Goal: Task Accomplishment & Management: Complete application form

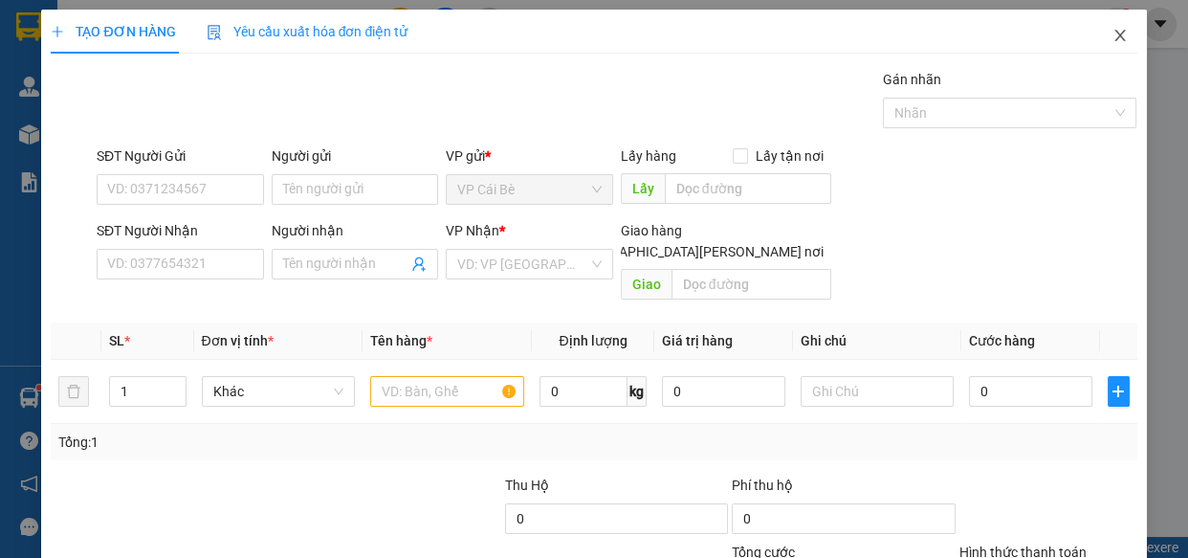
click at [1112, 41] on icon "close" at bounding box center [1119, 35] width 15 height 15
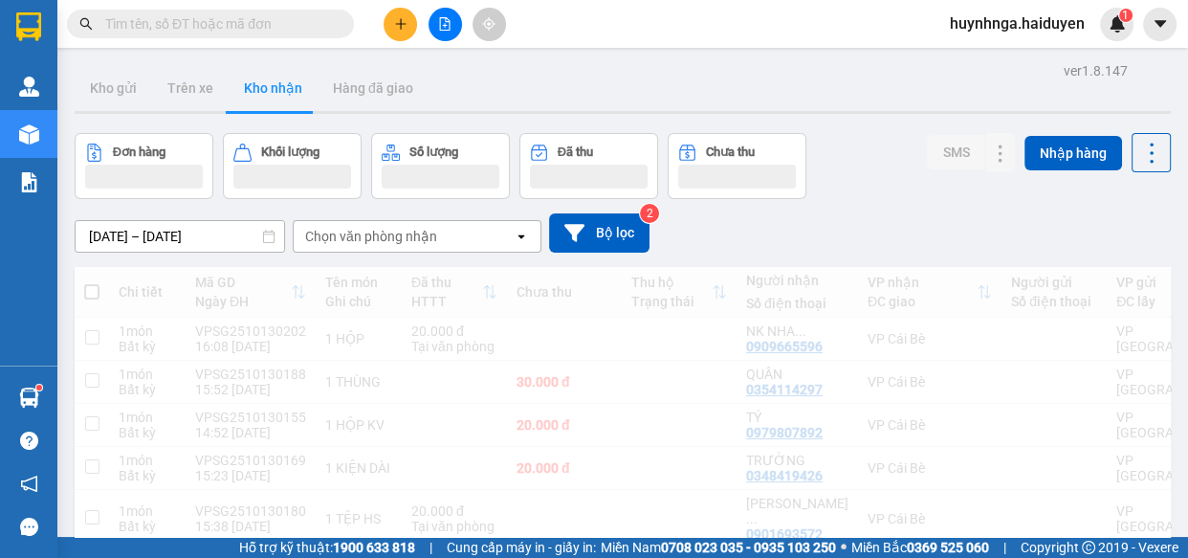
click at [275, 26] on input "text" at bounding box center [218, 23] width 226 height 21
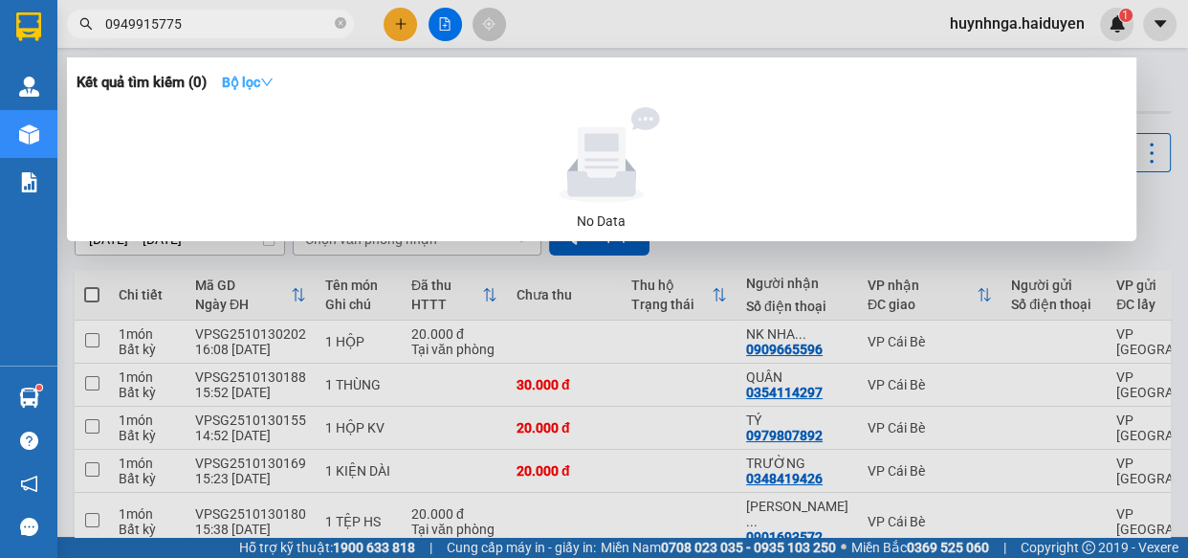
type input "0949915775"
click at [271, 79] on icon "down" at bounding box center [266, 82] width 13 height 13
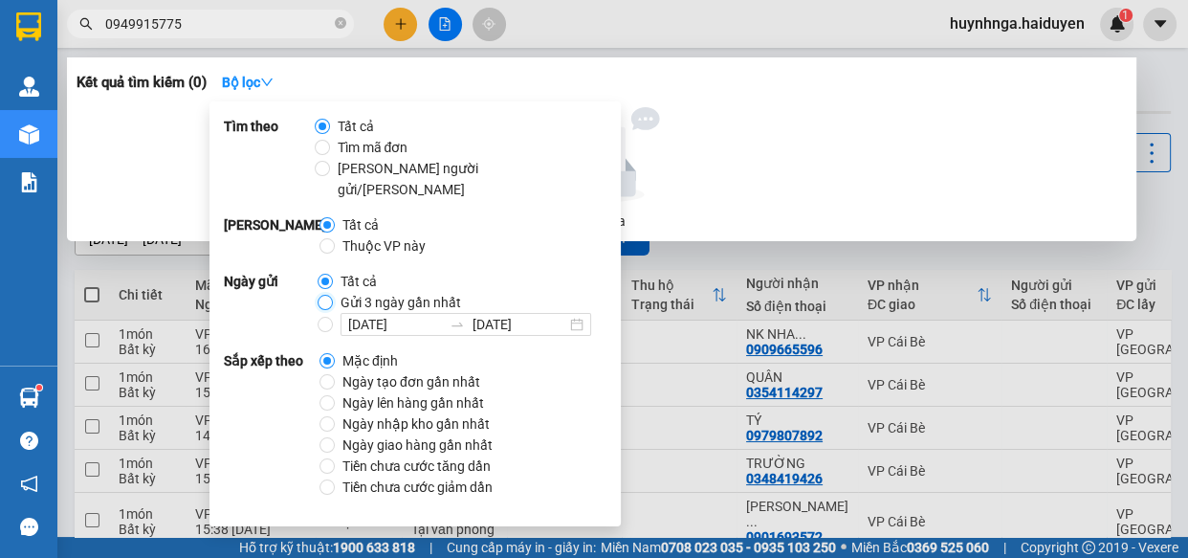
click at [319, 295] on input "Gửi 3 ngày gần nhất" at bounding box center [325, 302] width 15 height 15
radio input "true"
radio input "false"
click at [760, 144] on div at bounding box center [601, 155] width 1035 height 96
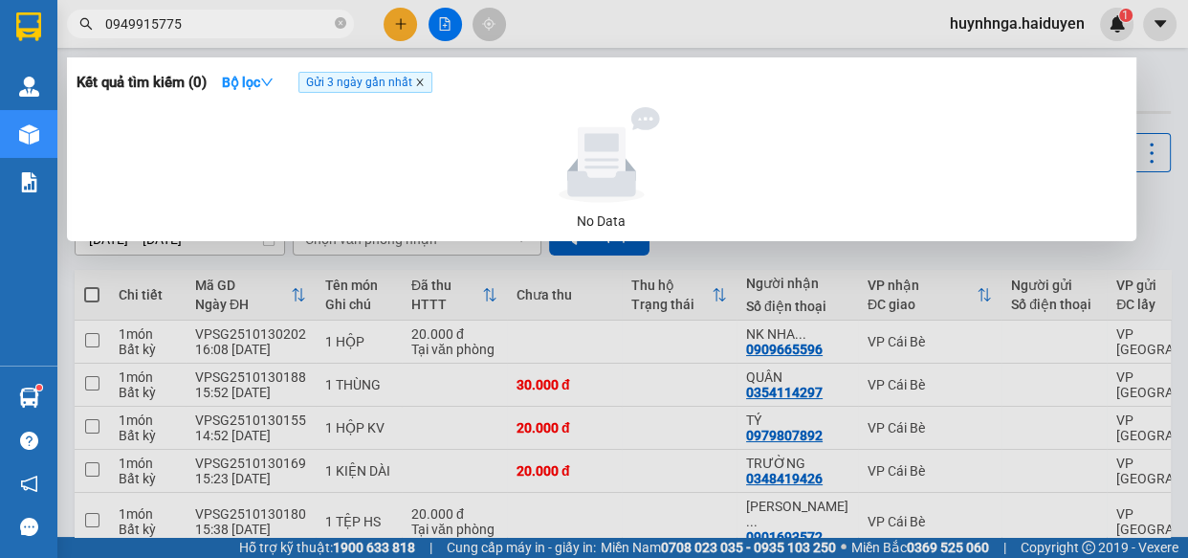
click at [422, 82] on icon "close" at bounding box center [419, 82] width 7 height 7
click at [337, 27] on icon "close-circle" at bounding box center [340, 22] width 11 height 11
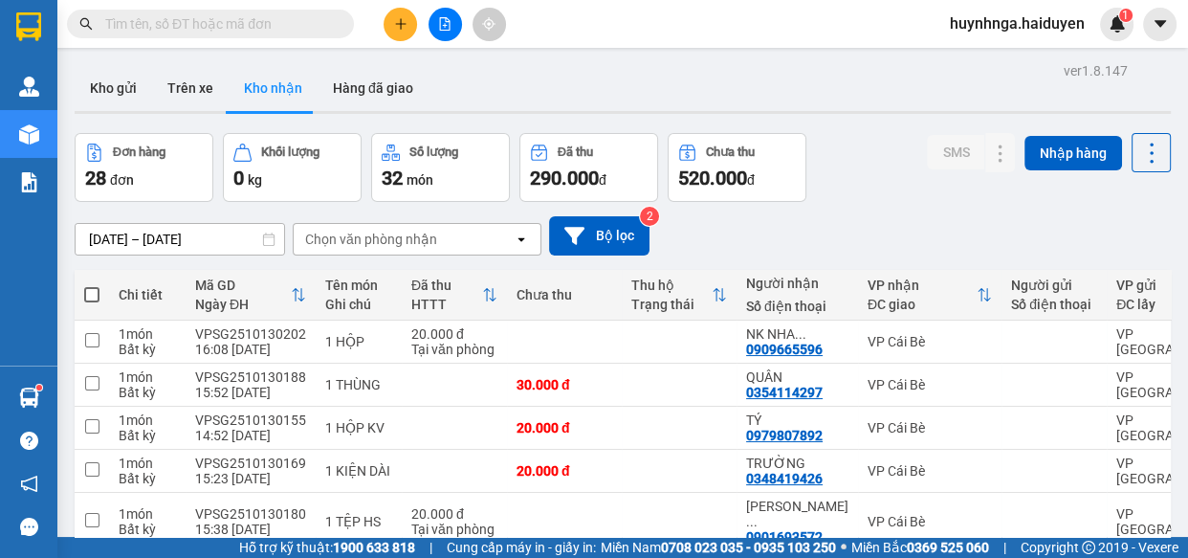
click at [278, 21] on input "text" at bounding box center [218, 23] width 226 height 21
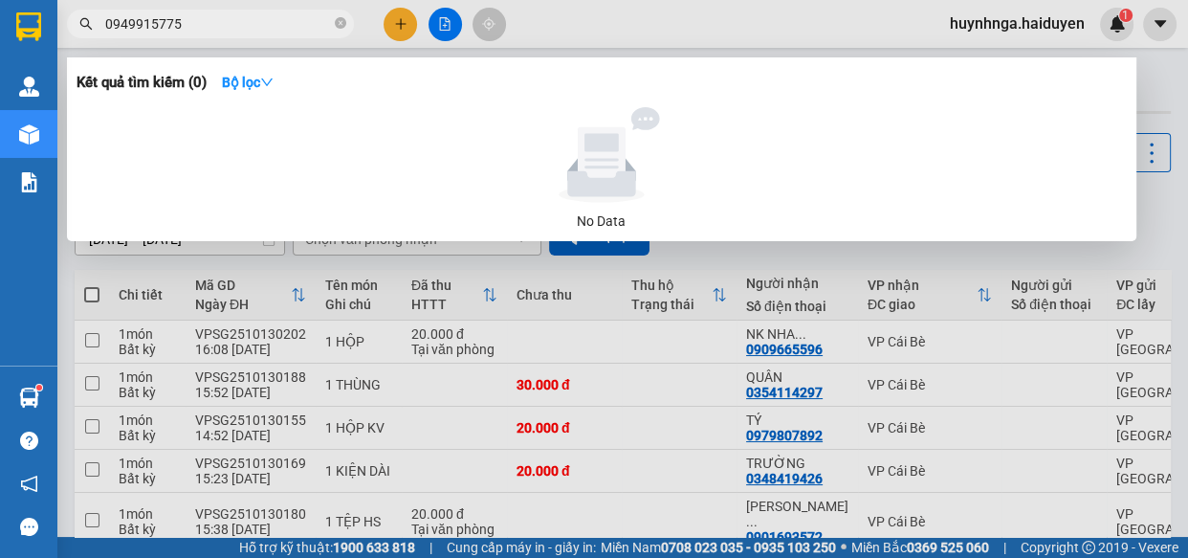
click at [153, 22] on input "0949915775" at bounding box center [218, 23] width 226 height 21
click at [145, 21] on input "0949915775" at bounding box center [218, 23] width 226 height 21
click at [145, 21] on input "094995775" at bounding box center [218, 23] width 226 height 21
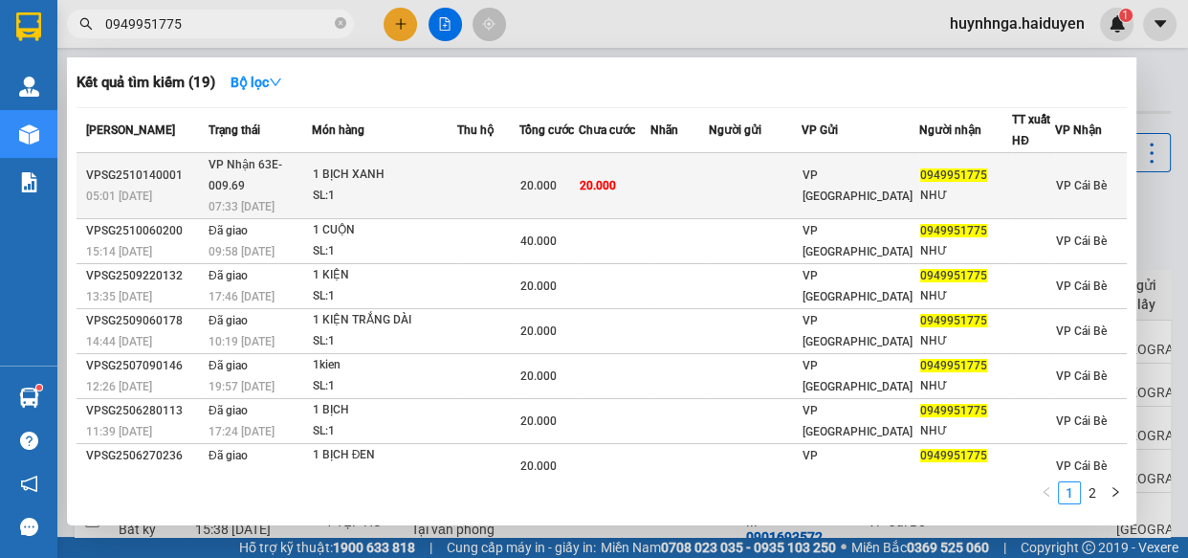
type input "0949951775"
click at [758, 168] on td at bounding box center [755, 186] width 93 height 66
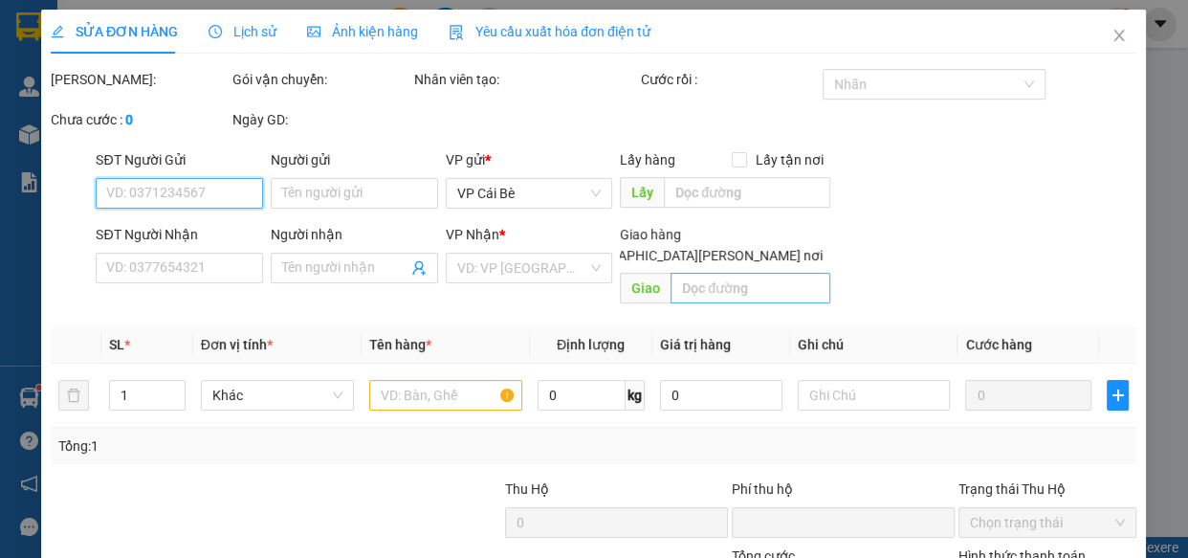
type input "0949951775"
type input "NHƯ"
type input "0"
type input "20.000"
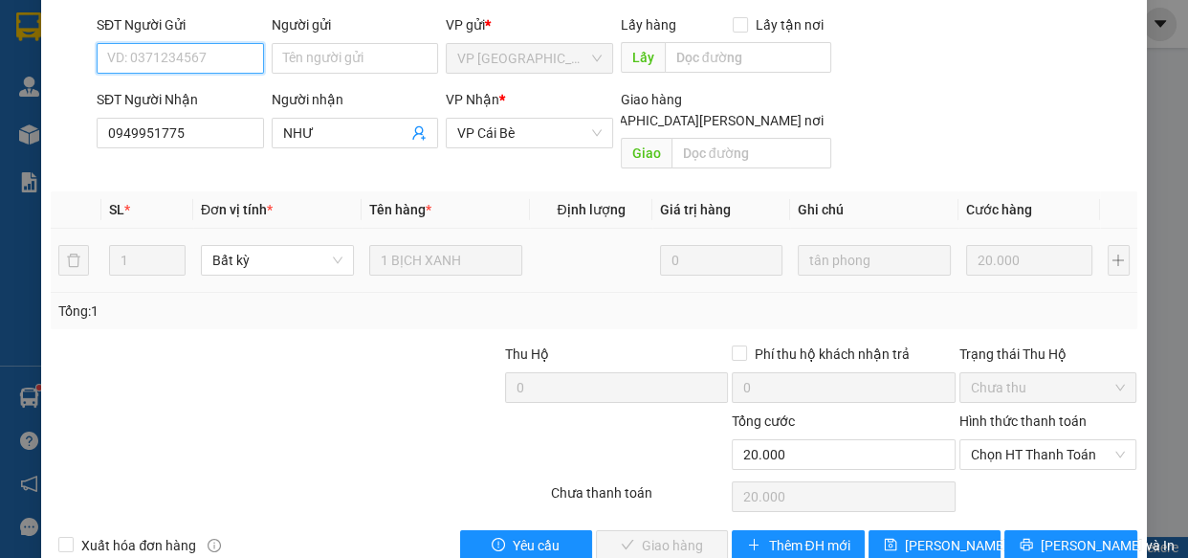
scroll to position [174, 0]
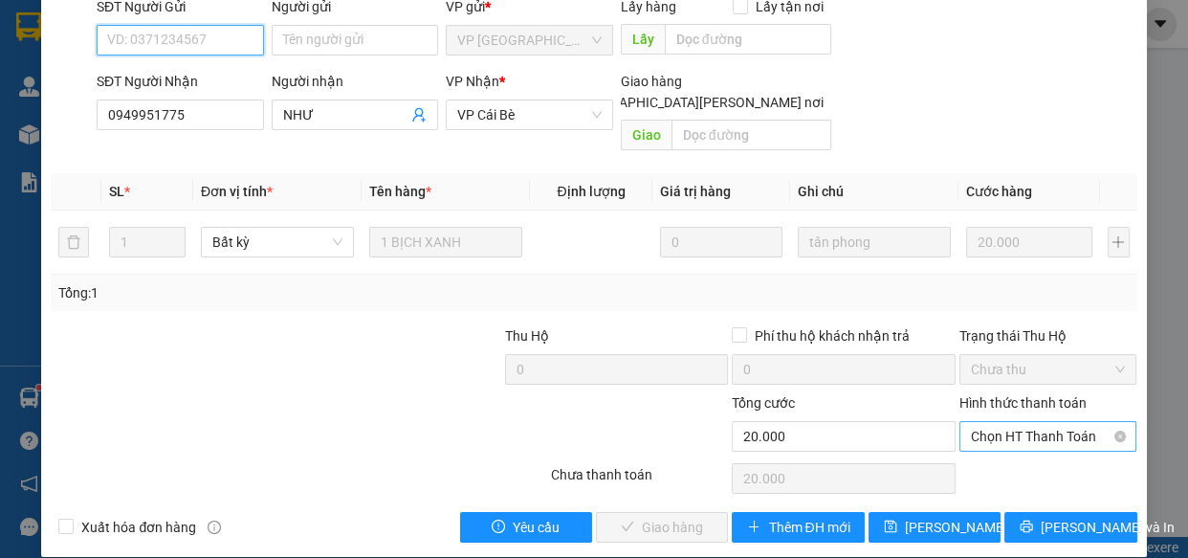
click at [1028, 422] on span "Chọn HT Thanh Toán" at bounding box center [1048, 436] width 155 height 29
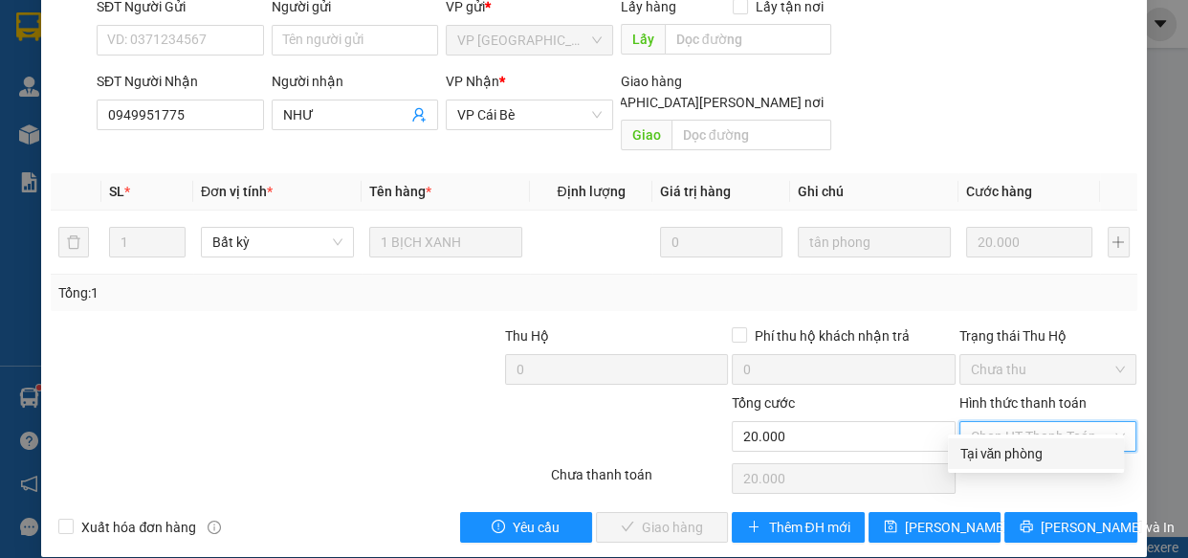
click at [1057, 461] on div "Tại văn phòng" at bounding box center [1035, 453] width 153 height 21
type input "0"
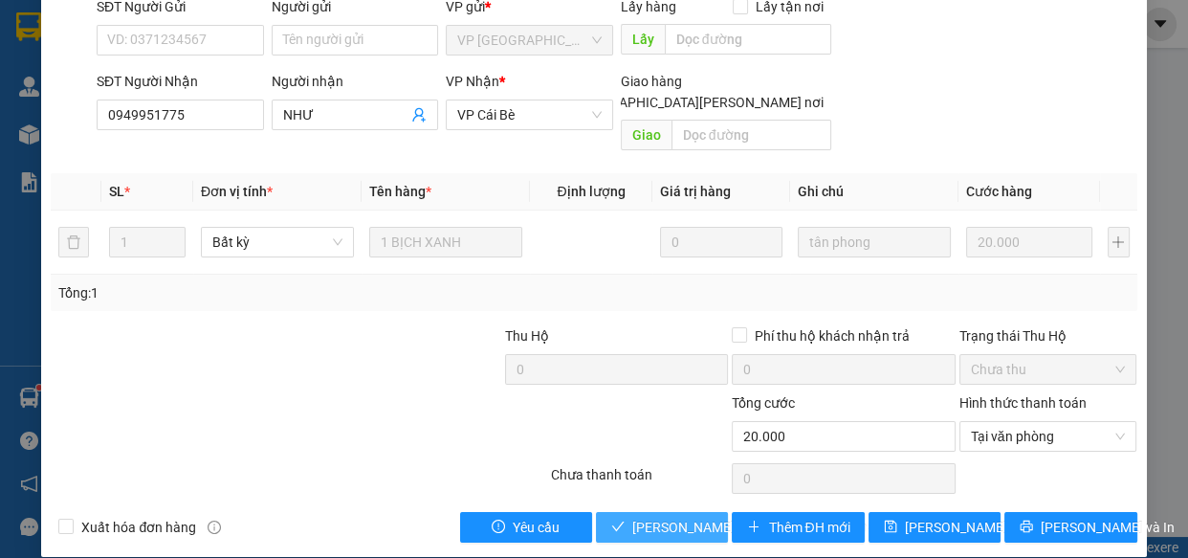
click at [632, 517] on span "[PERSON_NAME] và [PERSON_NAME] hàng" at bounding box center [761, 527] width 258 height 21
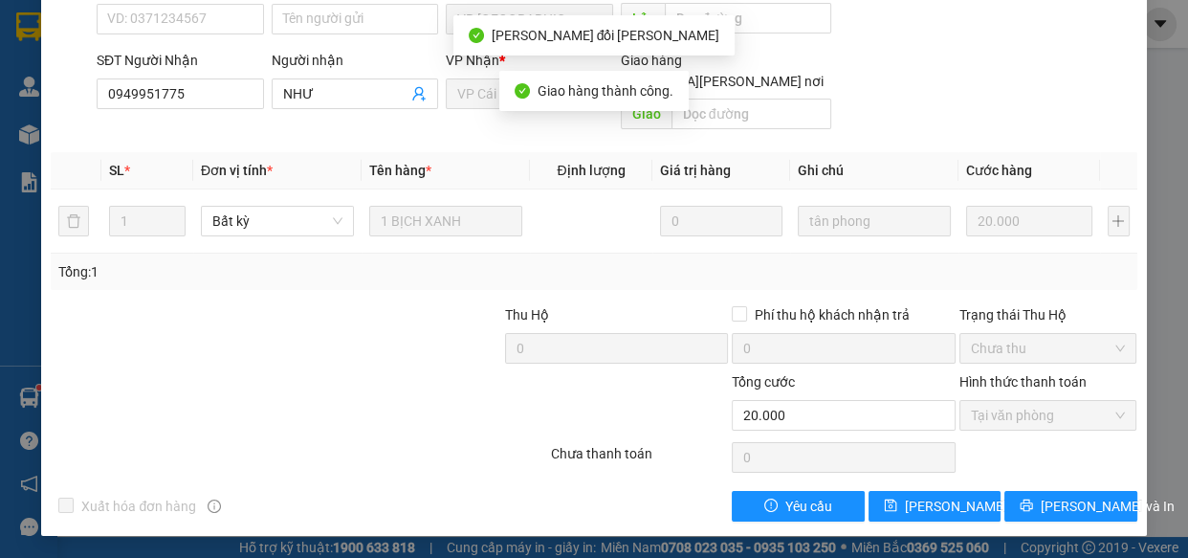
scroll to position [0, 0]
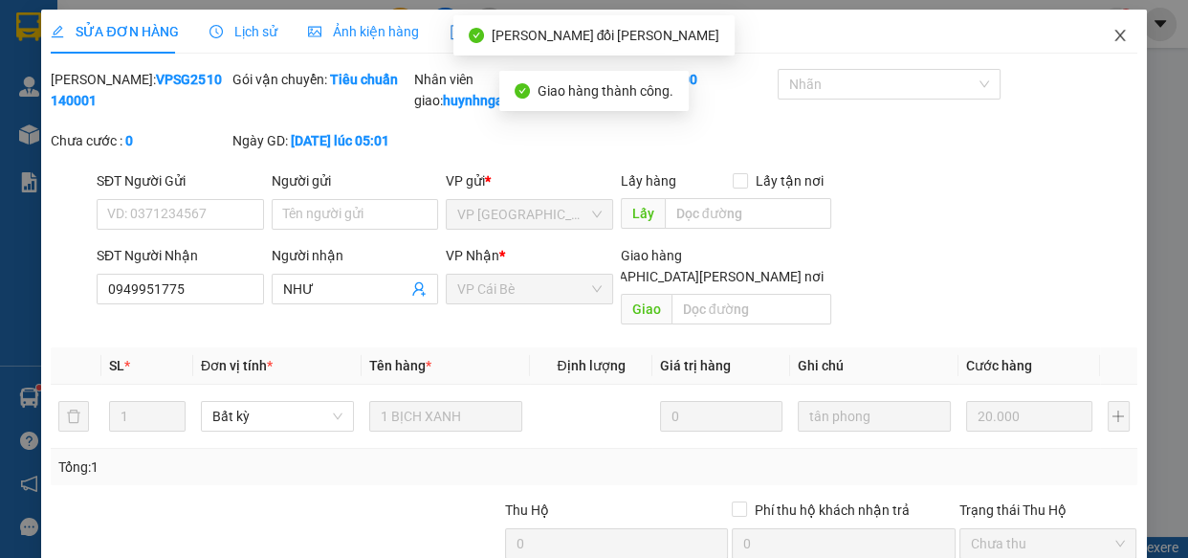
click at [1114, 35] on icon "close" at bounding box center [1119, 35] width 11 height 11
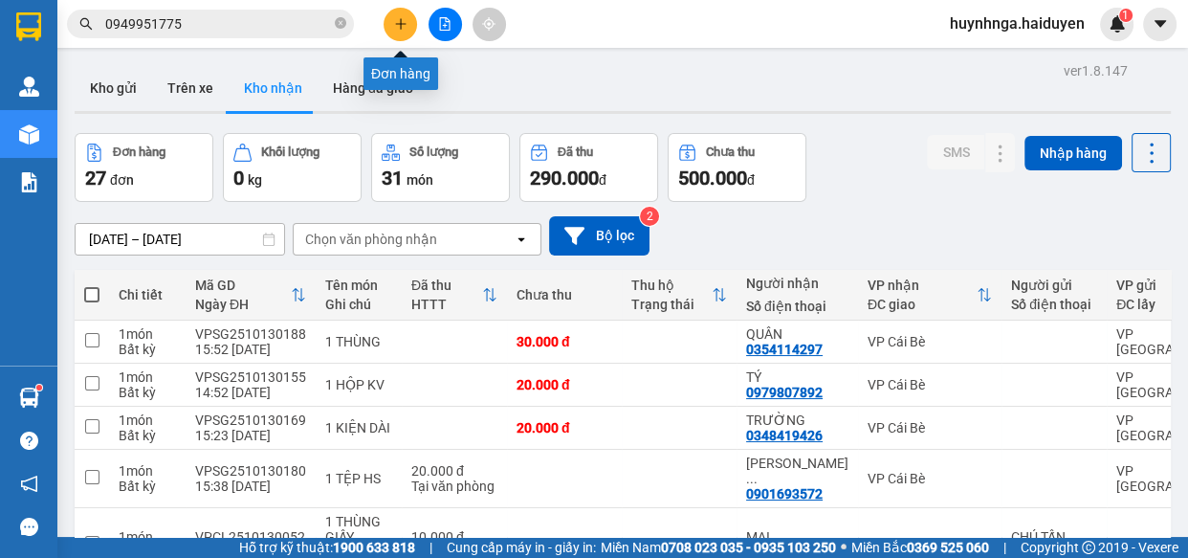
click at [412, 23] on button at bounding box center [400, 24] width 33 height 33
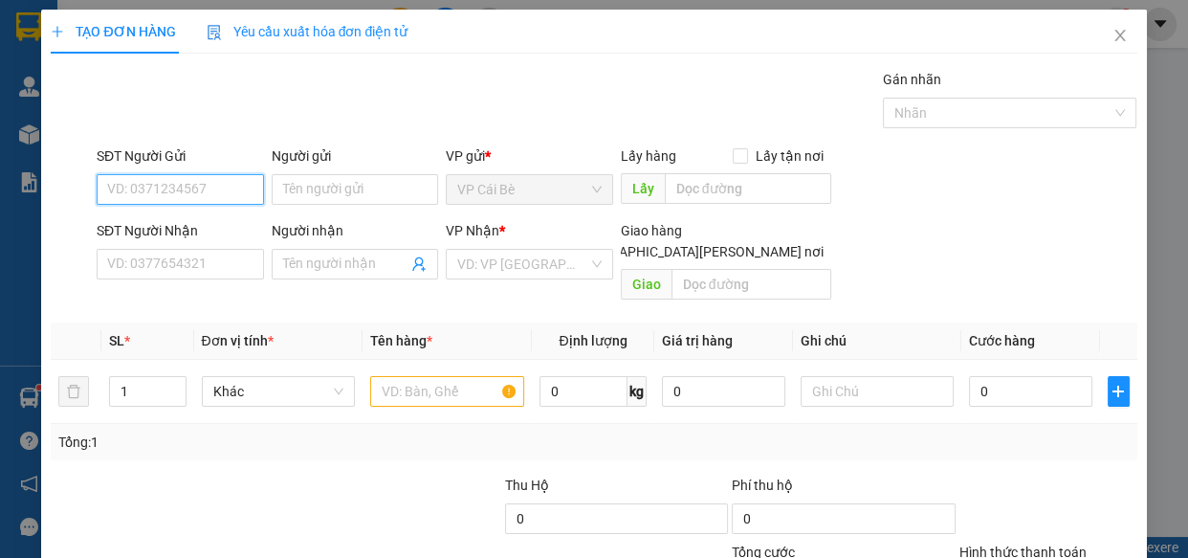
click at [214, 193] on input "SĐT Người Gửi" at bounding box center [180, 189] width 167 height 31
click at [180, 270] on input "SĐT Người Nhận" at bounding box center [180, 264] width 167 height 31
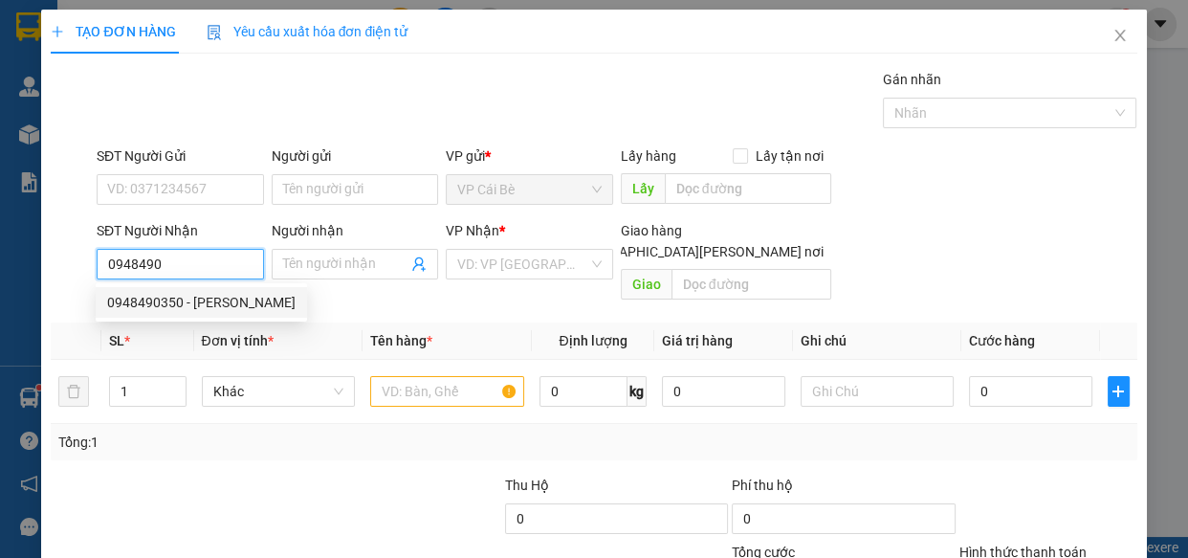
click at [193, 312] on div "0948490350 - [PERSON_NAME]" at bounding box center [201, 302] width 188 height 21
type input "0948490350"
type input "PHƯƠNG"
type input "56 [PERSON_NAME][GEOGRAPHIC_DATA] .Q4"
type input "60.000"
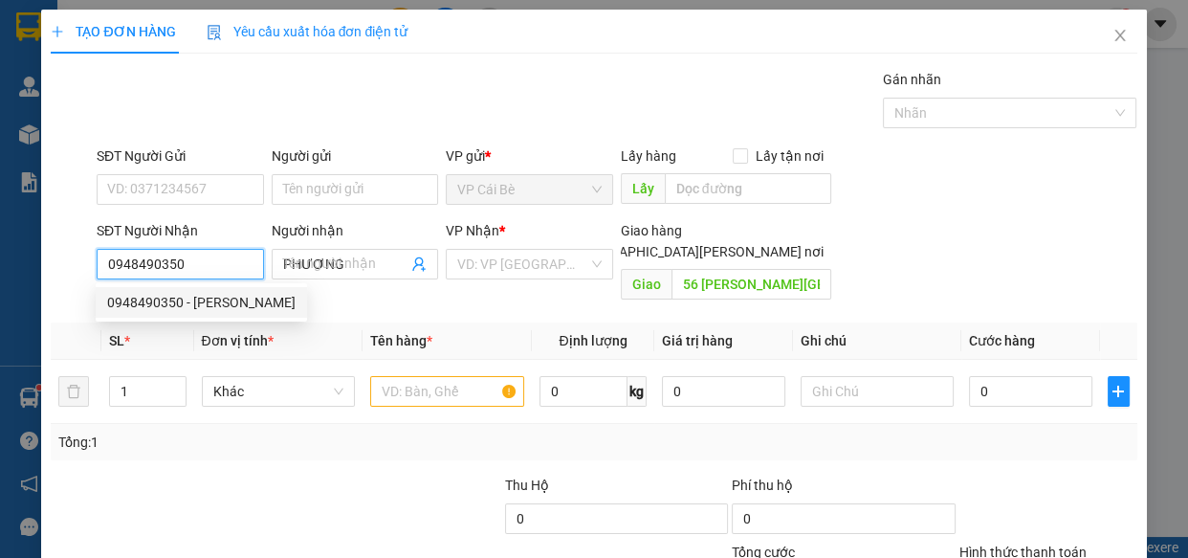
type input "60.000"
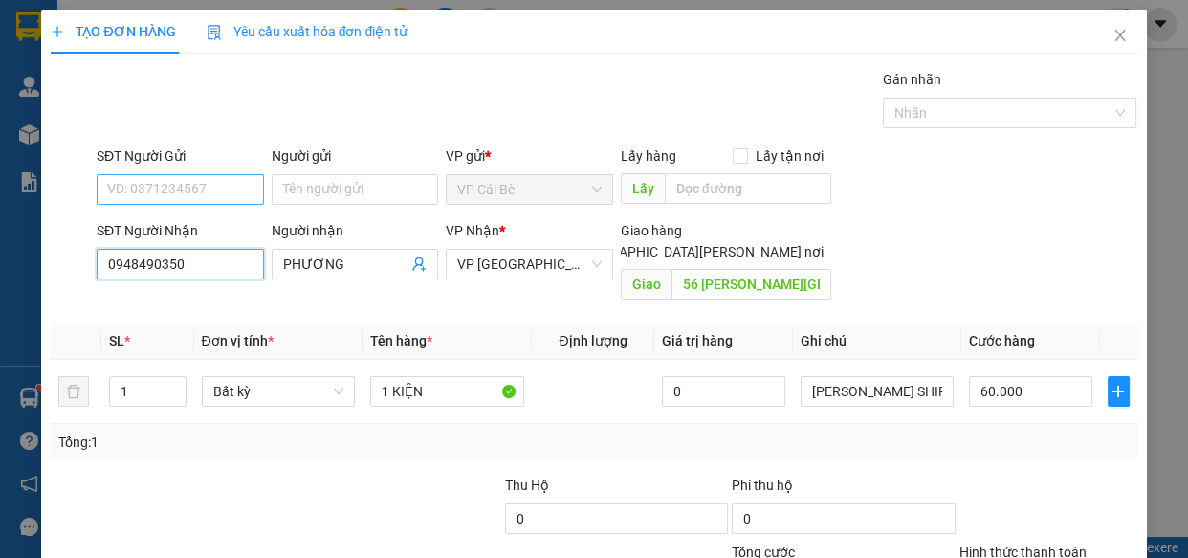
type input "0948490350"
click at [200, 181] on input "SĐT Người Gửi" at bounding box center [180, 189] width 167 height 31
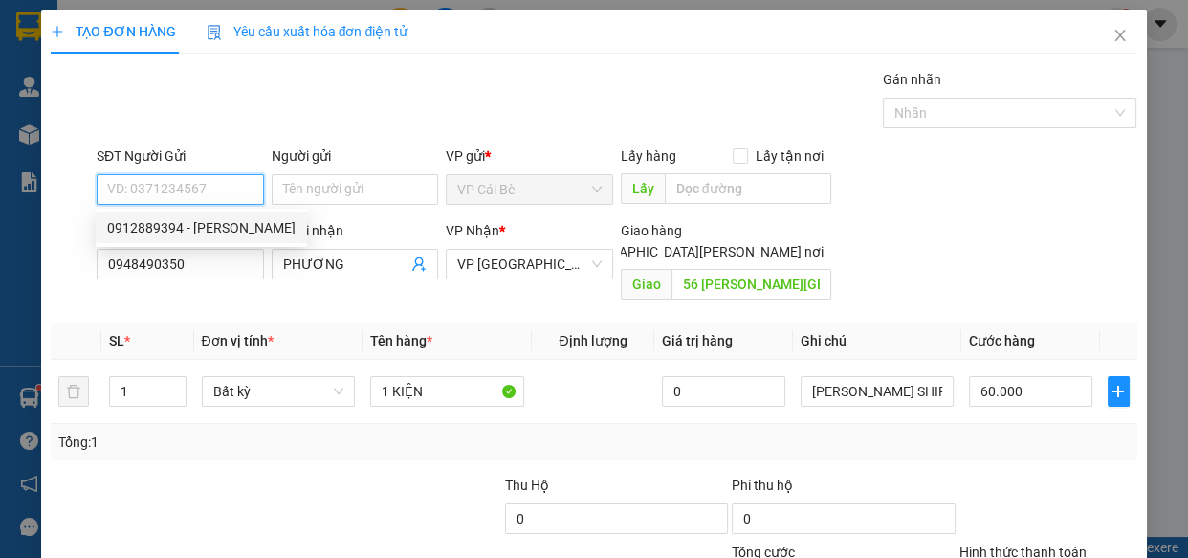
click at [211, 228] on div "0912889394 - [PERSON_NAME]" at bounding box center [201, 227] width 188 height 21
type input "0912889394"
type input "HIỀN"
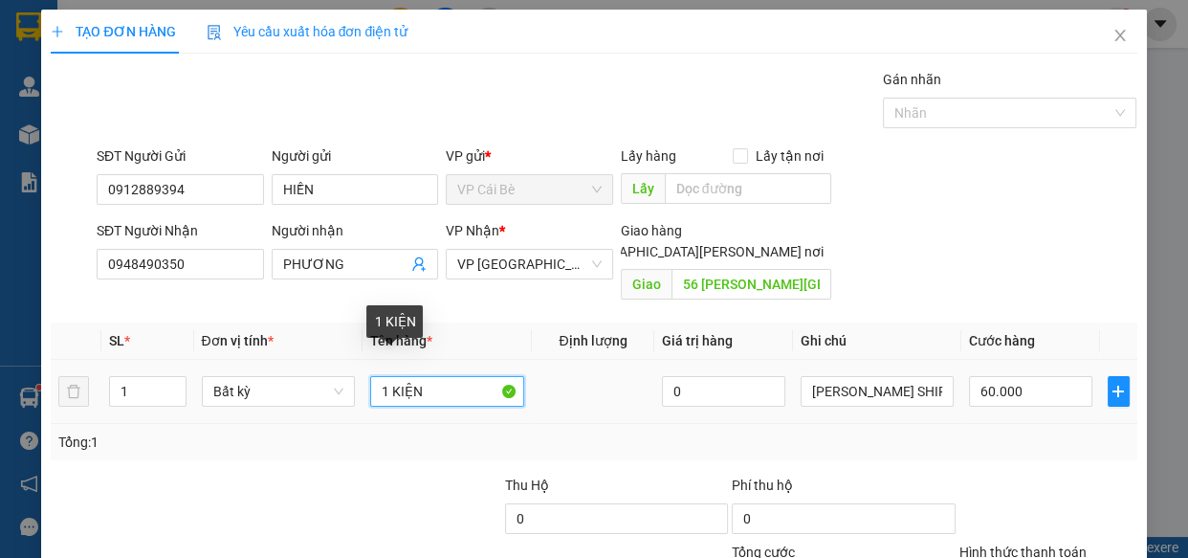
click at [442, 376] on input "1 KIỆN" at bounding box center [447, 391] width 154 height 31
click at [426, 376] on input "1 thùng simply" at bounding box center [447, 391] width 154 height 31
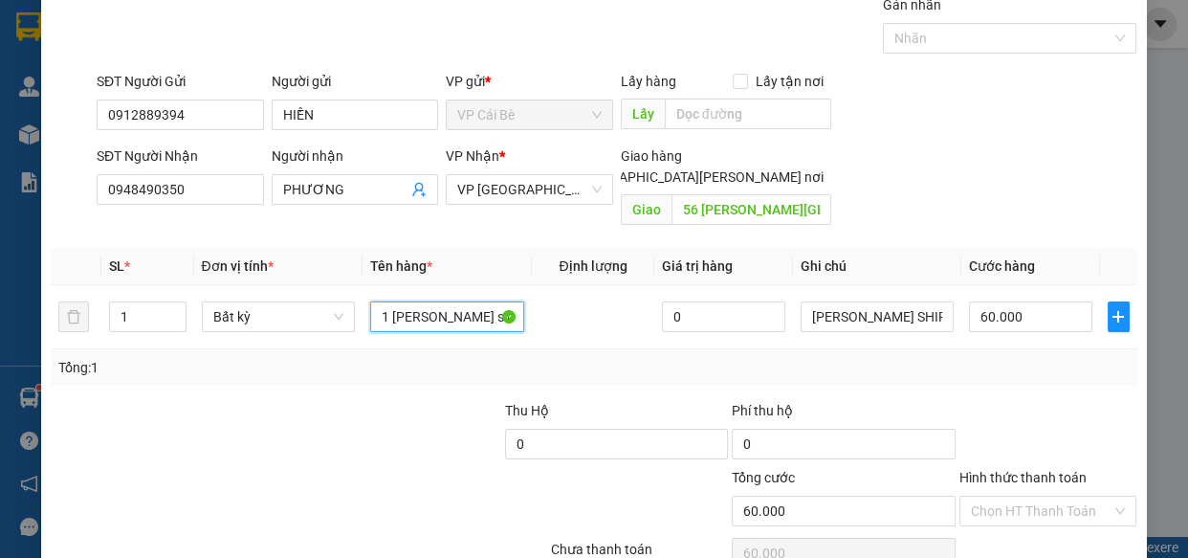
scroll to position [149, 0]
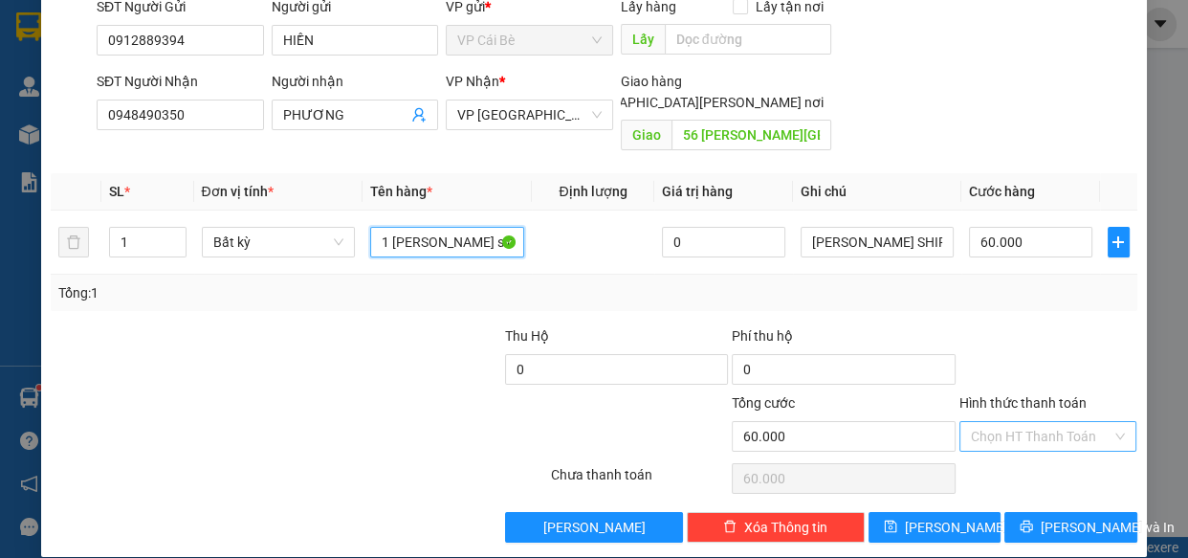
type input "1 [PERSON_NAME] simply"
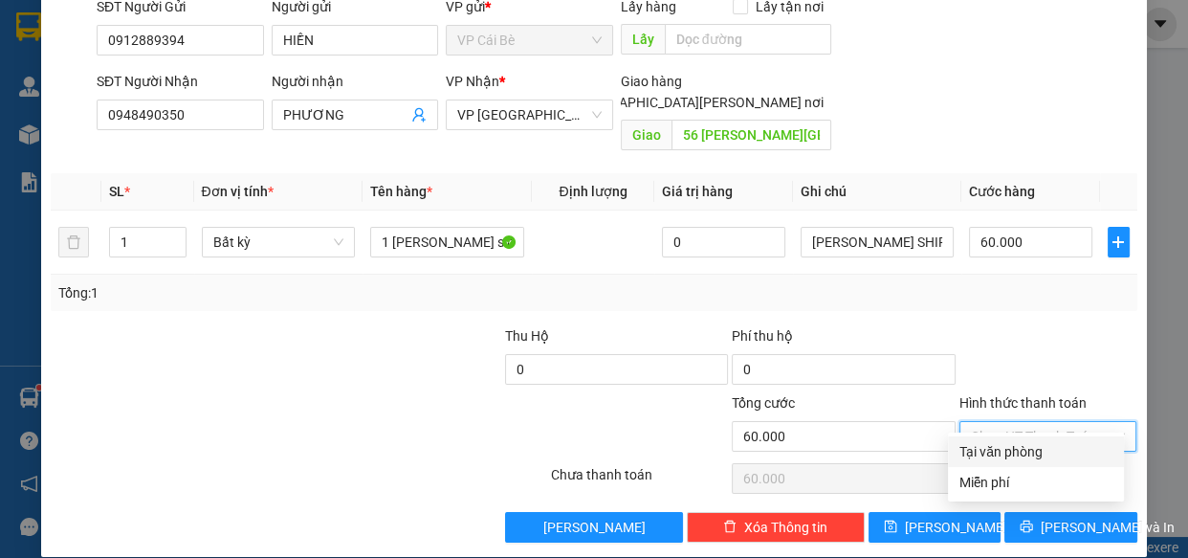
click at [1045, 422] on input "Hình thức thanh toán" at bounding box center [1042, 436] width 142 height 29
click at [1050, 452] on div "Tại văn phòng" at bounding box center [1035, 451] width 153 height 21
type input "0"
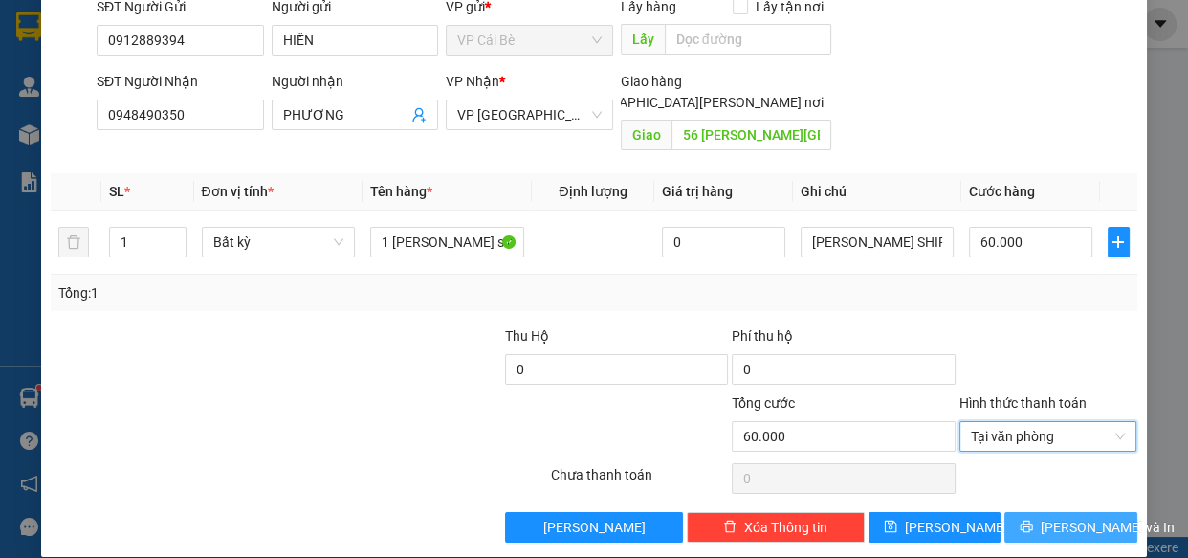
click at [1053, 517] on span "[PERSON_NAME] và In" at bounding box center [1108, 527] width 134 height 21
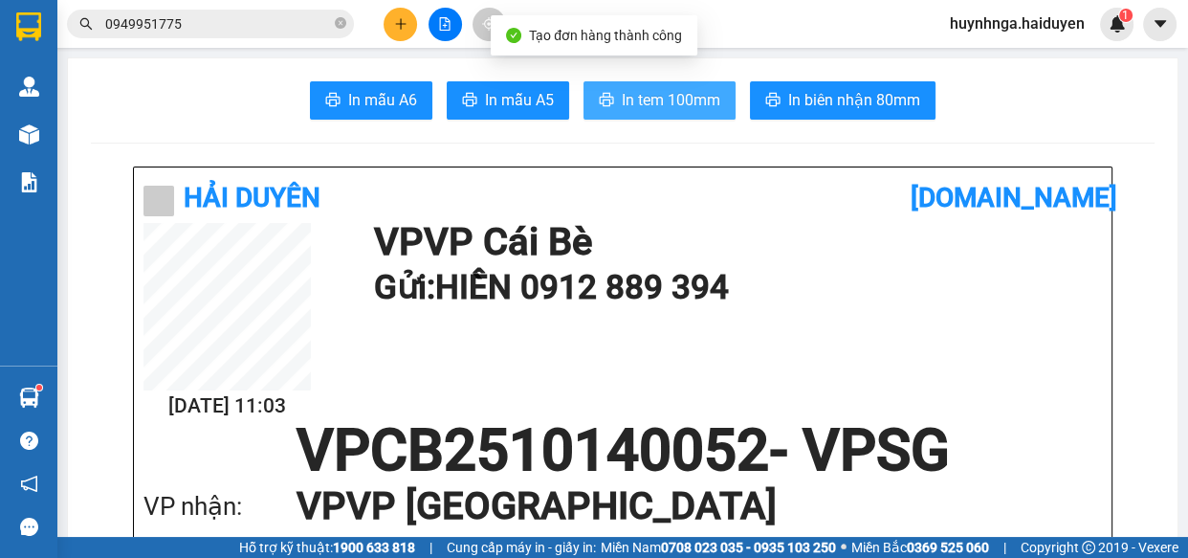
click at [708, 97] on span "In tem 100mm" at bounding box center [671, 100] width 99 height 24
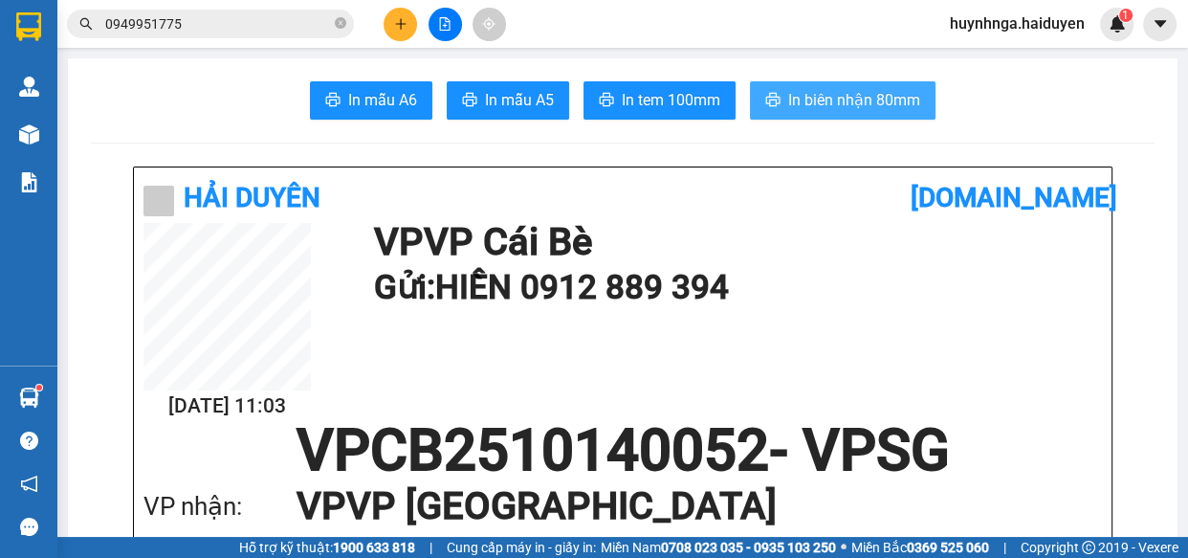
click at [854, 101] on span "In biên nhận 80mm" at bounding box center [854, 100] width 132 height 24
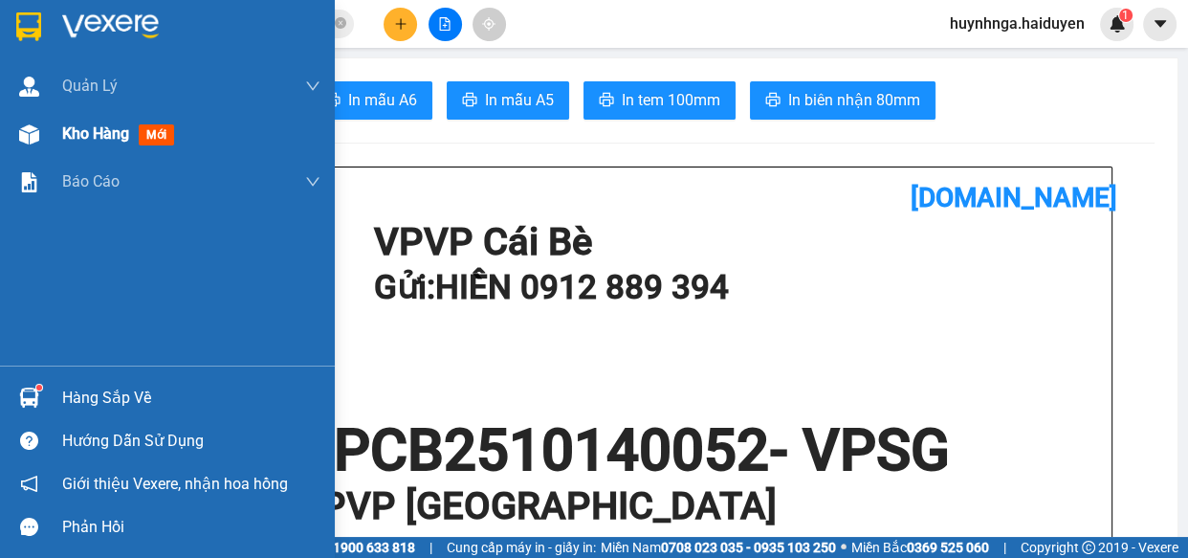
click at [74, 125] on span "Kho hàng" at bounding box center [95, 133] width 67 height 18
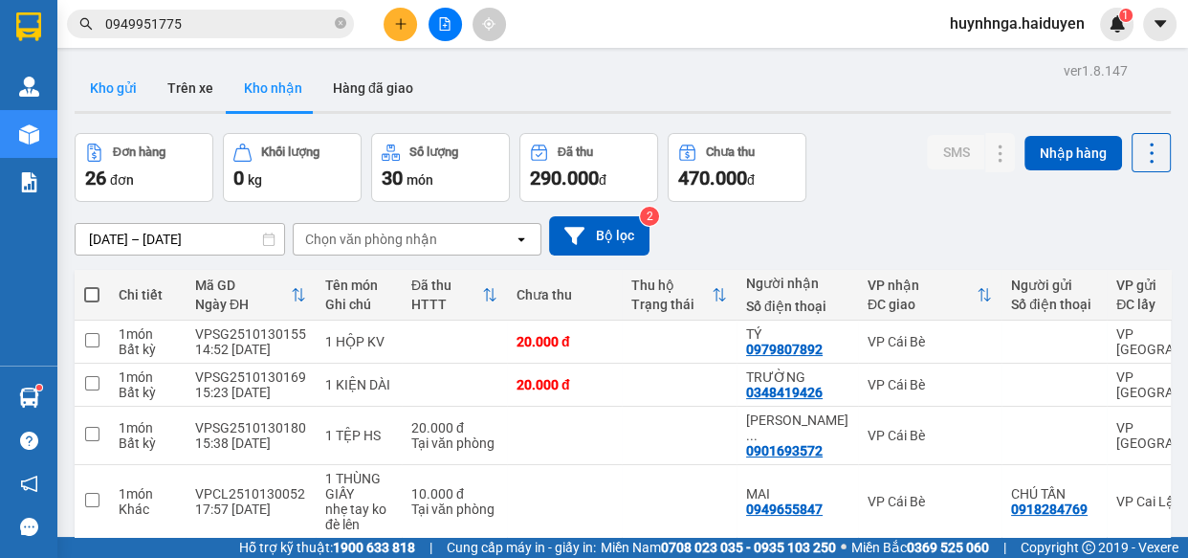
click at [120, 92] on button "Kho gửi" at bounding box center [113, 88] width 77 height 46
